Goal: Navigation & Orientation: Find specific page/section

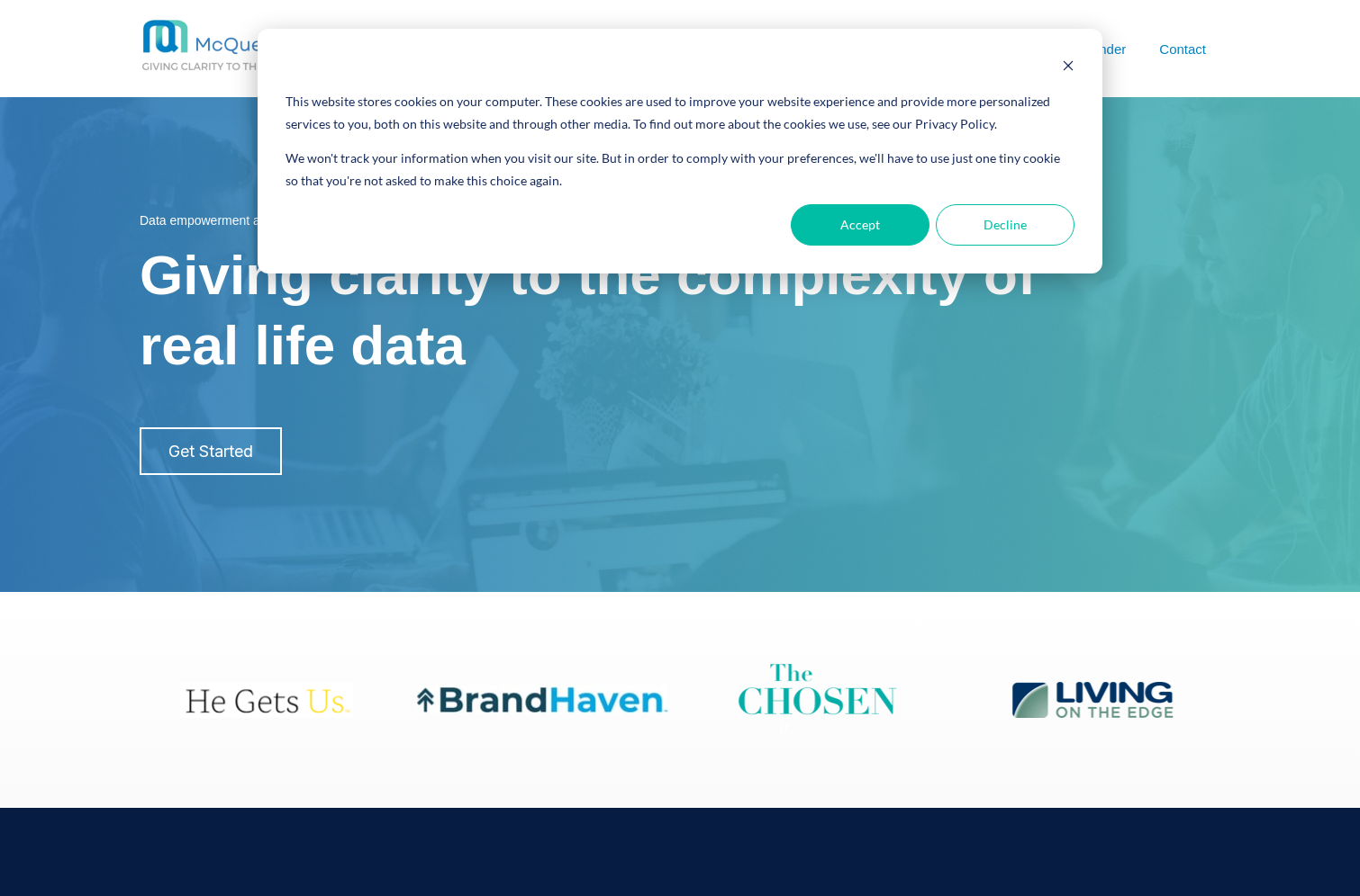
scroll to position [5, 0]
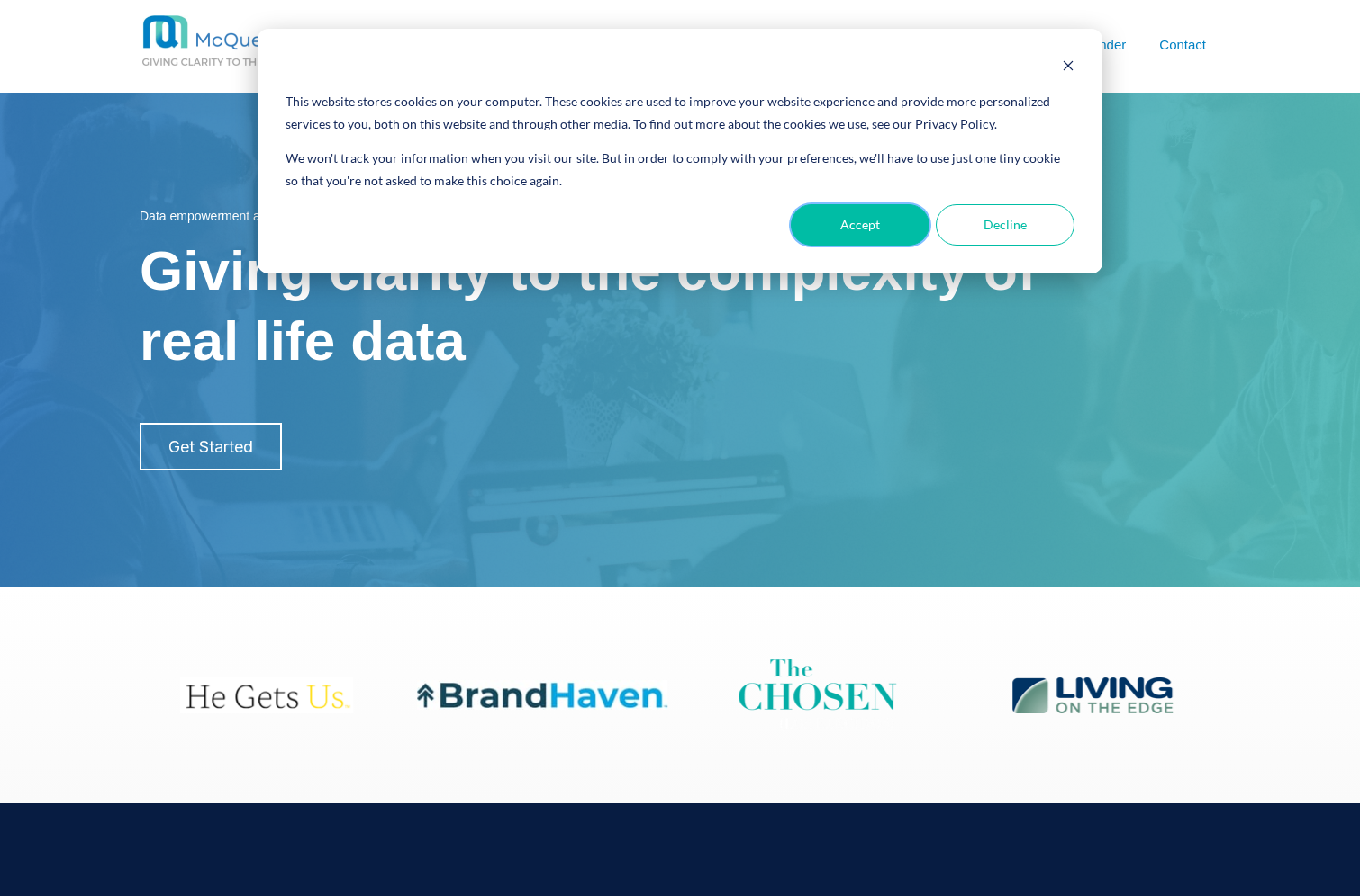
click at [851, 235] on button "Accept" at bounding box center [860, 225] width 139 height 42
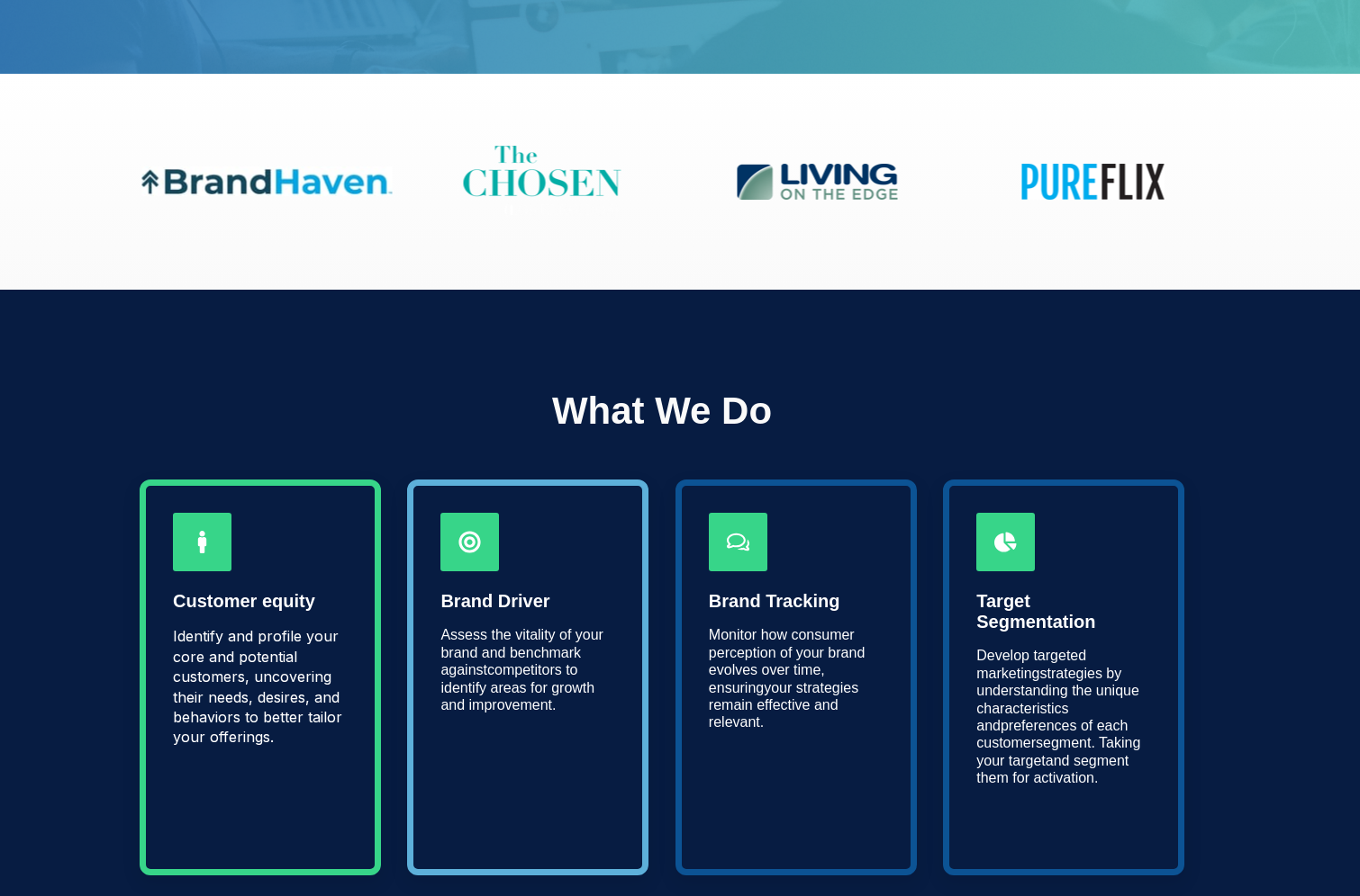
scroll to position [0, 0]
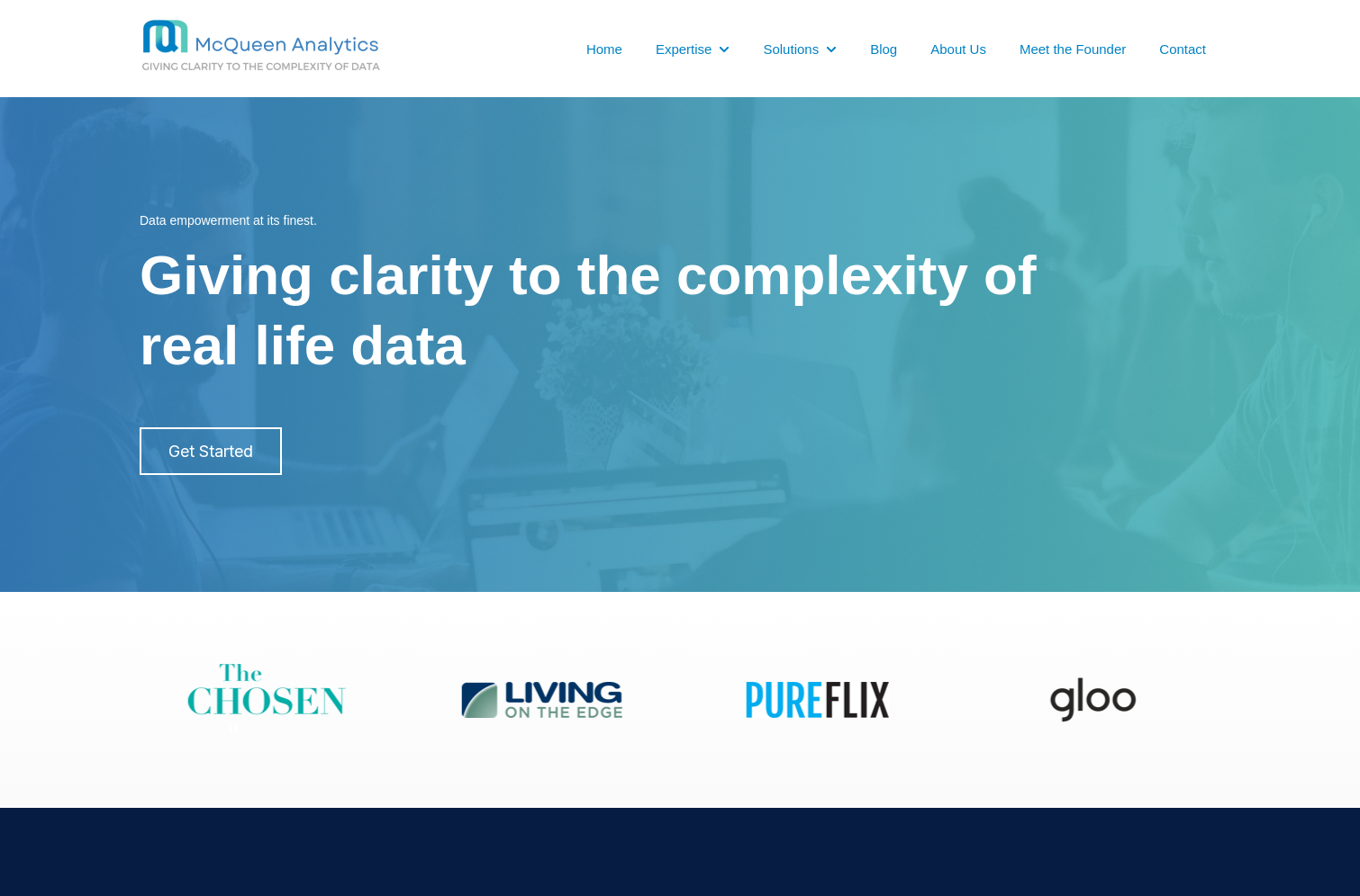
click at [609, 46] on link "Home" at bounding box center [604, 49] width 36 height 19
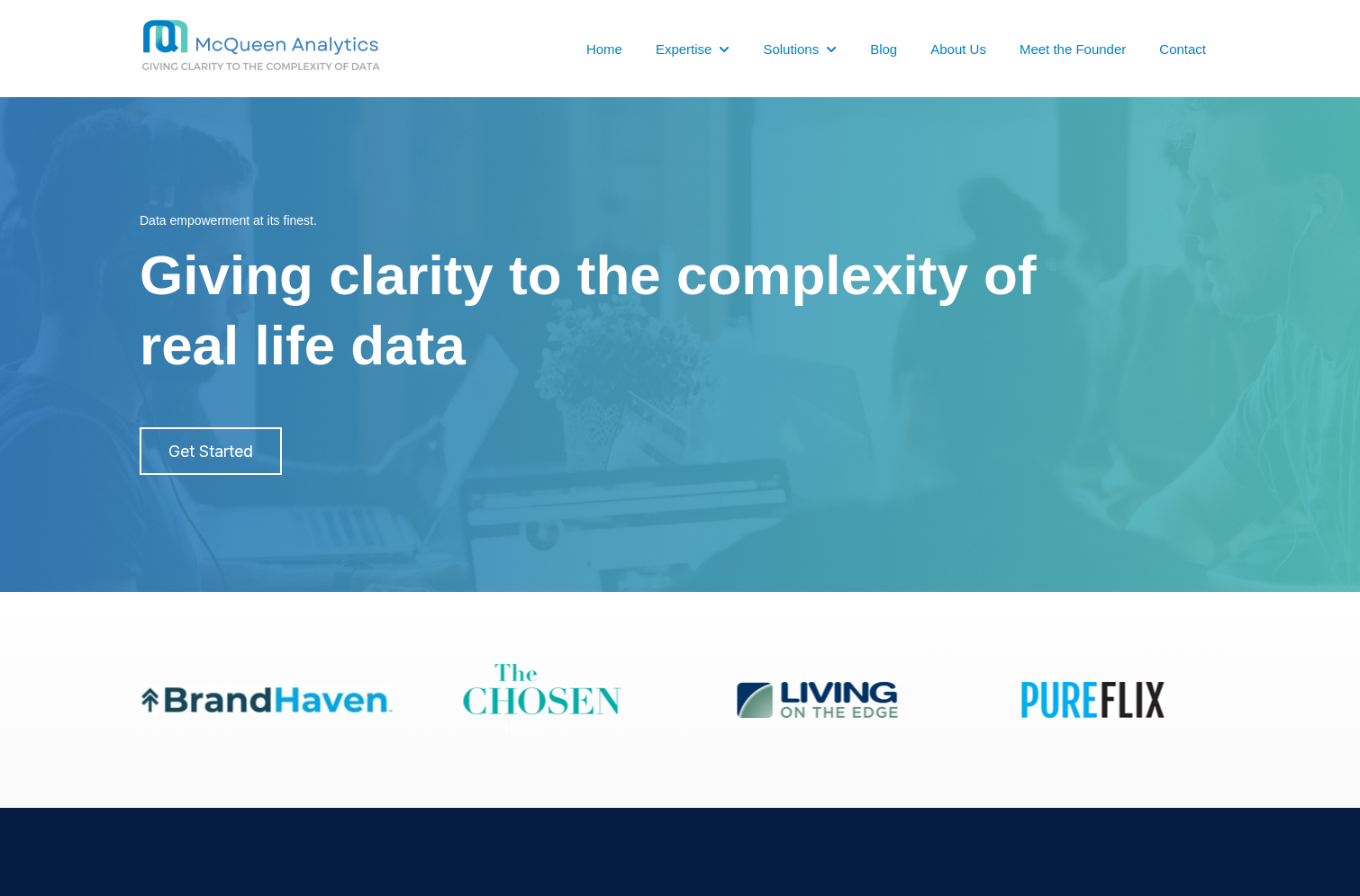
click at [961, 42] on link "About Us" at bounding box center [958, 49] width 56 height 19
